Goal: Task Accomplishment & Management: Manage account settings

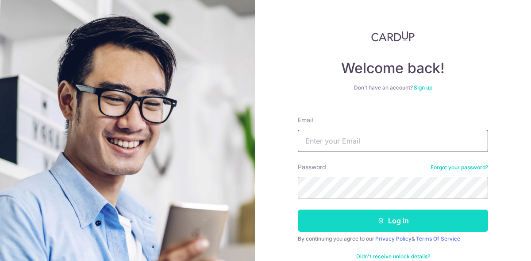
type input "[PERSON_NAME][EMAIL_ADDRESS][DOMAIN_NAME]"
click at [402, 222] on button "Log in" at bounding box center [393, 220] width 190 height 22
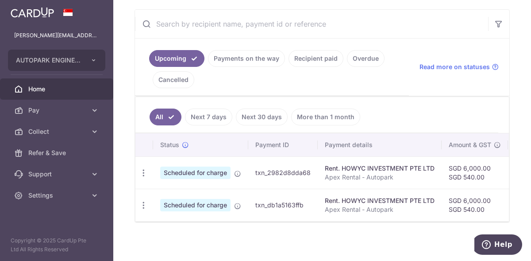
scroll to position [168, 0]
